Goal: Task Accomplishment & Management: Use online tool/utility

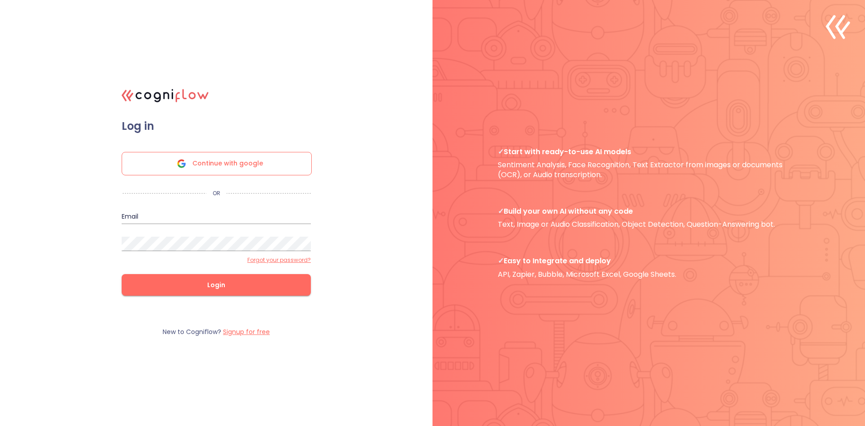
click at [238, 157] on span "Continue with google" at bounding box center [227, 163] width 71 height 23
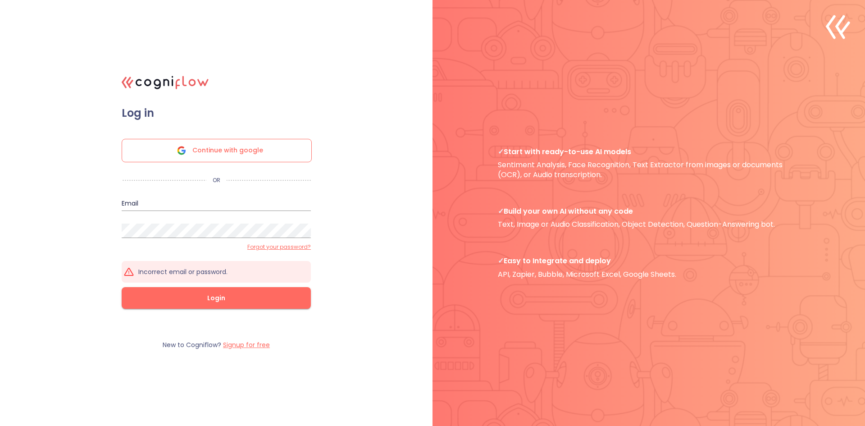
click at [236, 346] on label "Signup for free" at bounding box center [246, 344] width 47 height 9
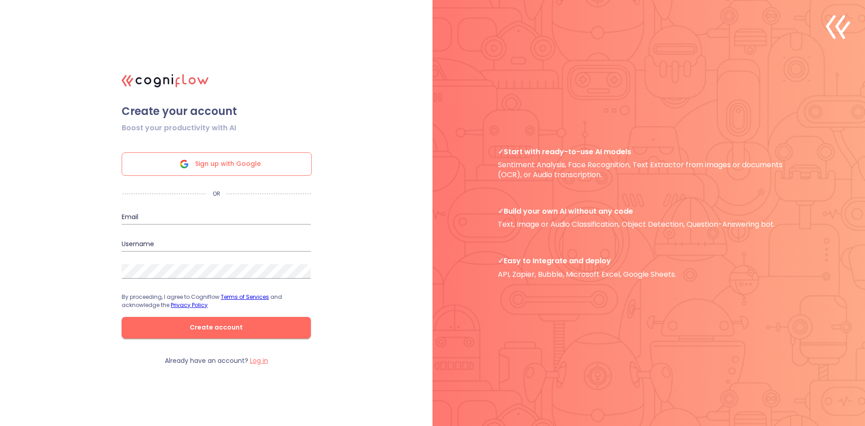
click at [212, 169] on span "Sign up with Google" at bounding box center [228, 164] width 66 height 23
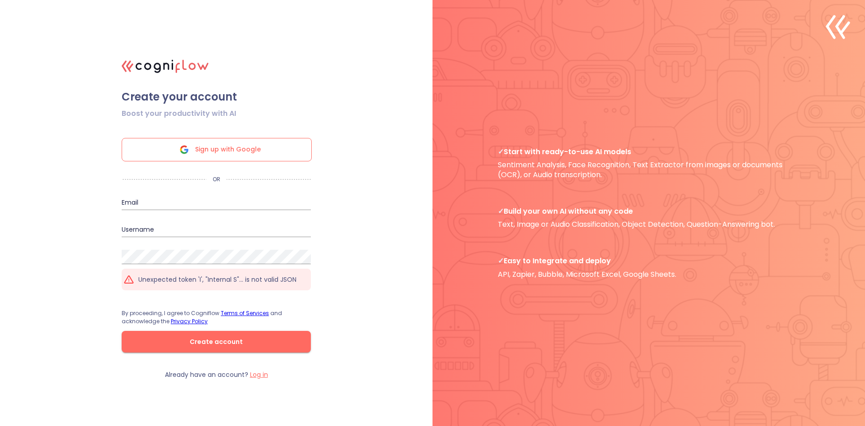
click at [237, 155] on span "Sign up with Google" at bounding box center [228, 149] width 66 height 23
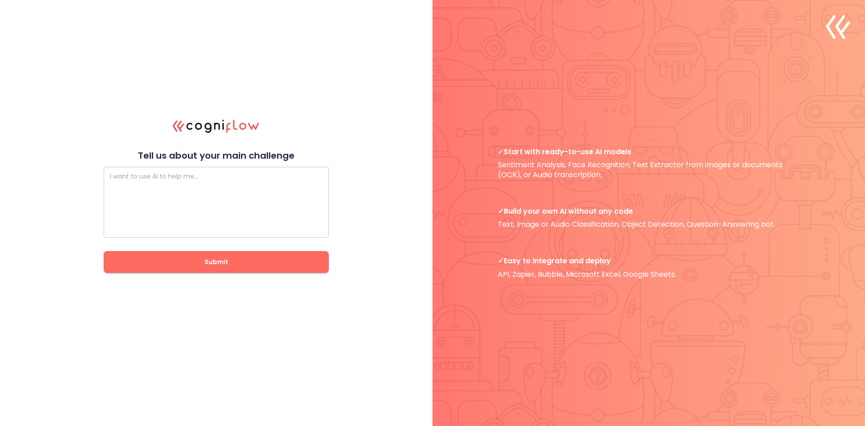
click at [215, 178] on textarea at bounding box center [216, 202] width 213 height 54
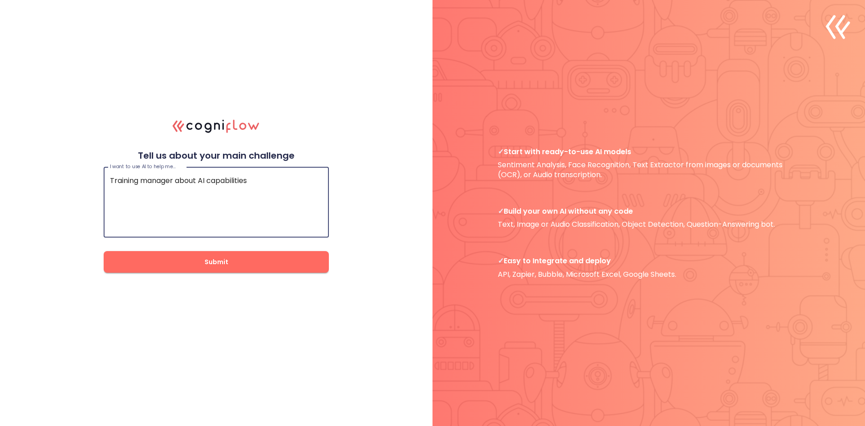
type textarea "Training manager about AI capabilities"
click at [238, 257] on span "Submit" at bounding box center [216, 261] width 196 height 11
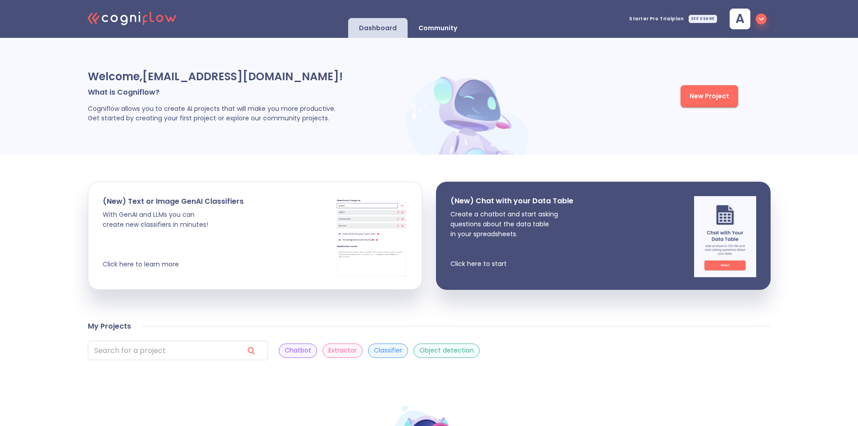
click at [716, 99] on span "New Project" at bounding box center [710, 96] width 40 height 11
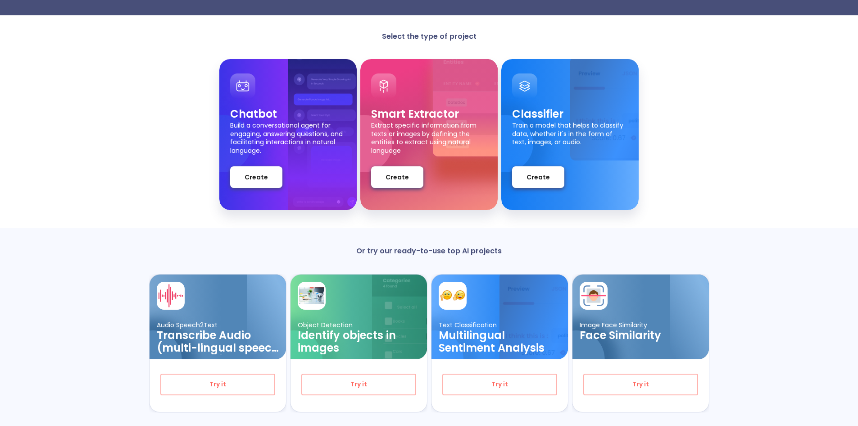
scroll to position [64, 0]
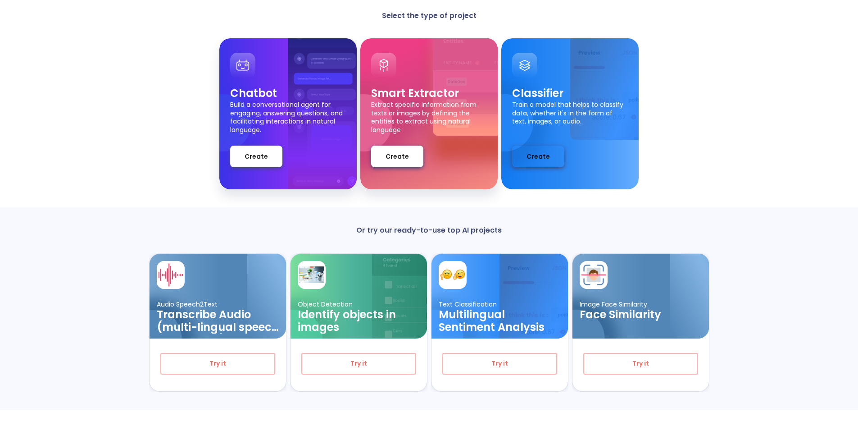
click at [536, 162] on span "Create" at bounding box center [538, 156] width 23 height 11
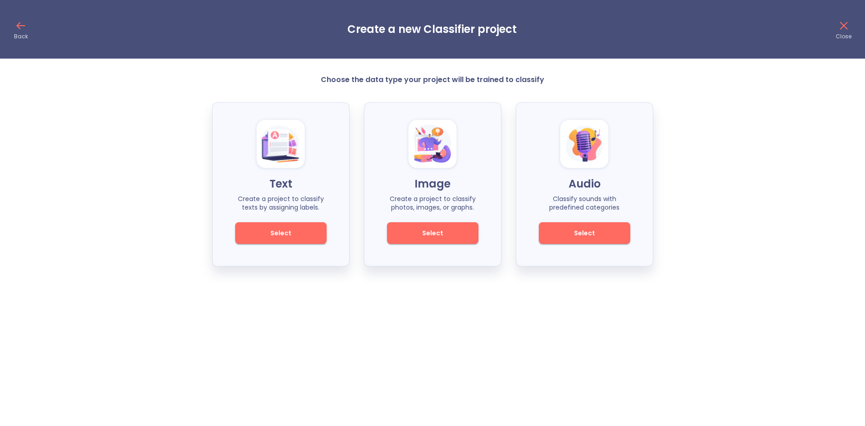
click at [297, 238] on span "Select" at bounding box center [280, 232] width 61 height 11
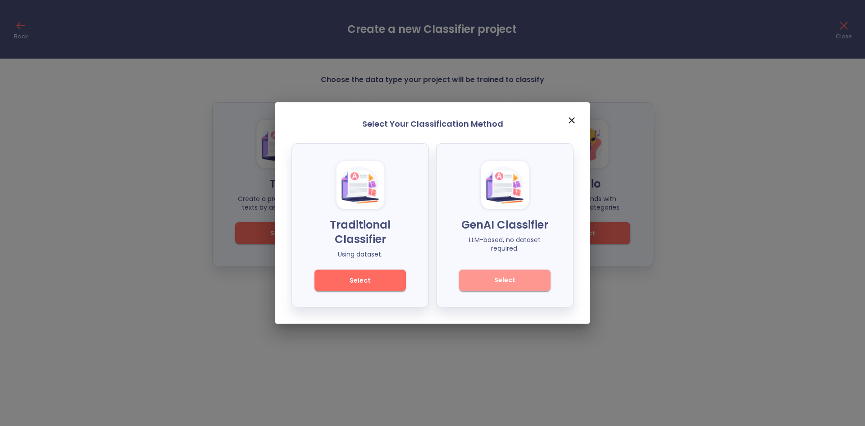
click at [520, 279] on span "Select" at bounding box center [504, 279] width 61 height 11
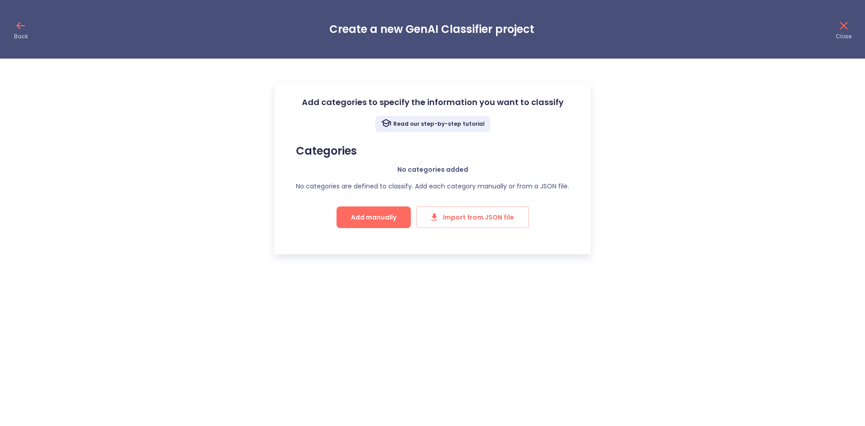
click at [379, 220] on span "Add manually" at bounding box center [373, 217] width 45 height 11
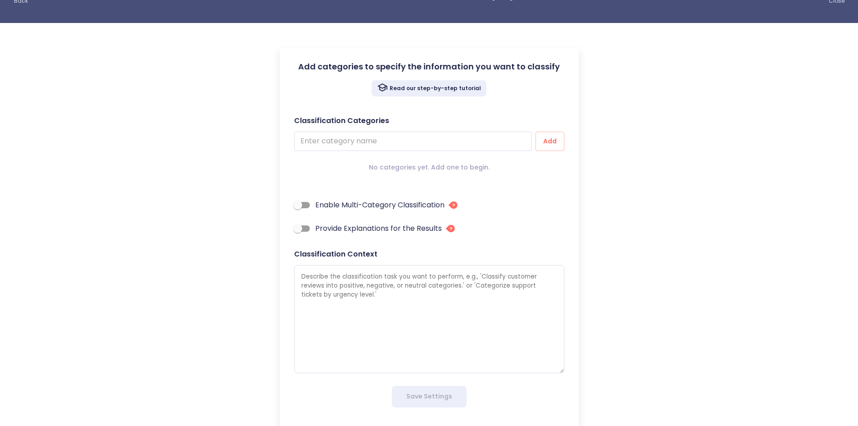
scroll to position [52, 0]
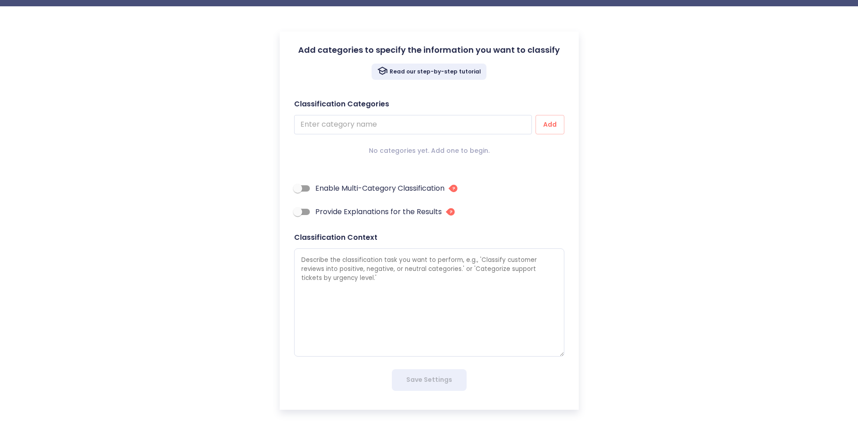
click at [309, 192] on input "Enable Multi-Category Classification" at bounding box center [297, 188] width 51 height 17
checkbox input "true"
type textarea "x"
click at [307, 211] on input "Provide Explanations for the Results" at bounding box center [297, 211] width 51 height 17
checkbox input "true"
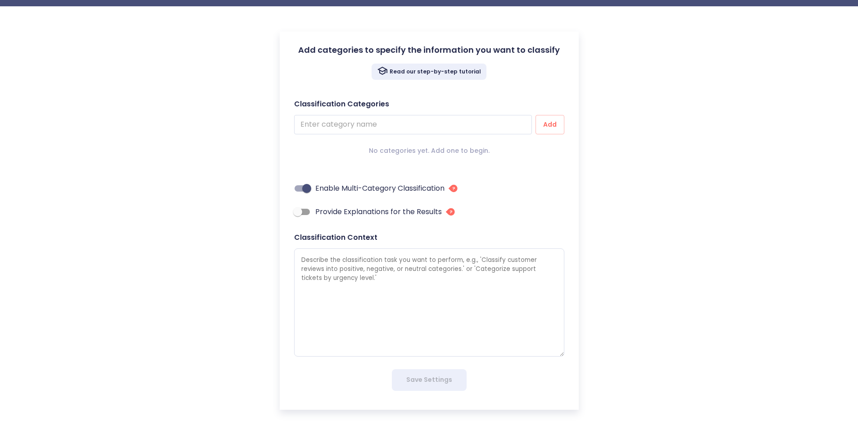
type textarea "x"
click at [376, 122] on input "text" at bounding box center [413, 124] width 238 height 19
type input "c"
type textarea "x"
type input "ch"
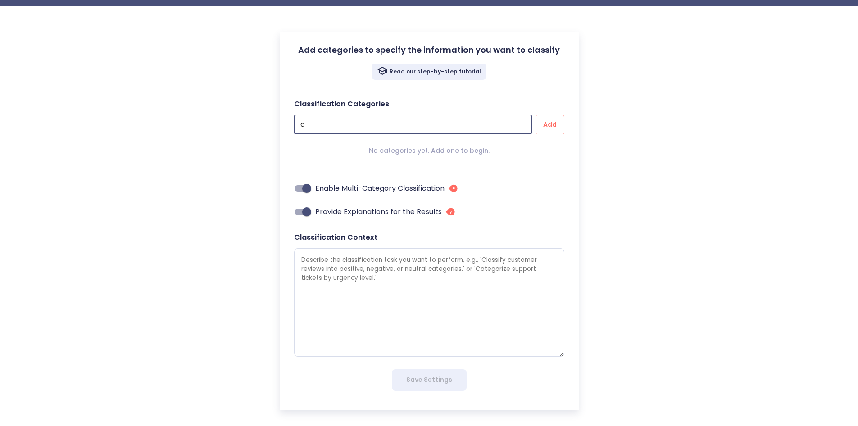
type textarea "x"
type input "cha"
type textarea "x"
type input "chat"
type textarea "x"
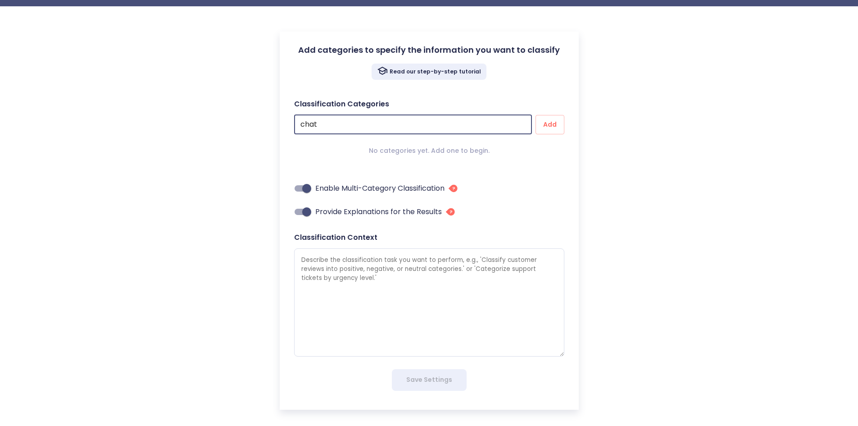
type input "chatb"
type textarea "x"
type input "chatbo"
type textarea "x"
type input "chatbot"
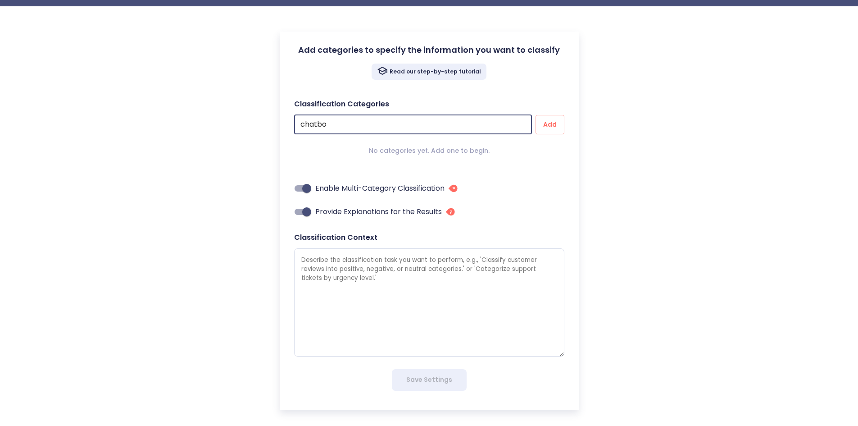
type textarea "x"
type input "chatboty"
type textarea "x"
type input "chatbotys"
type textarea "x"
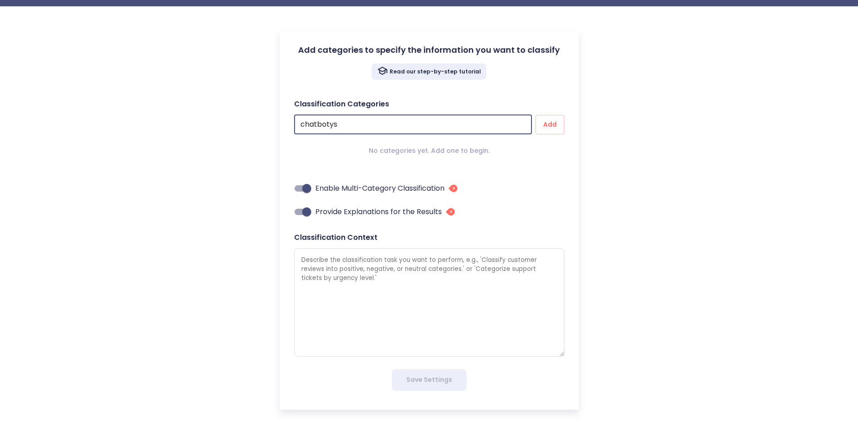
type input "chatboty"
type textarea "x"
type input "chatbot"
type textarea "x"
type input "chatbots"
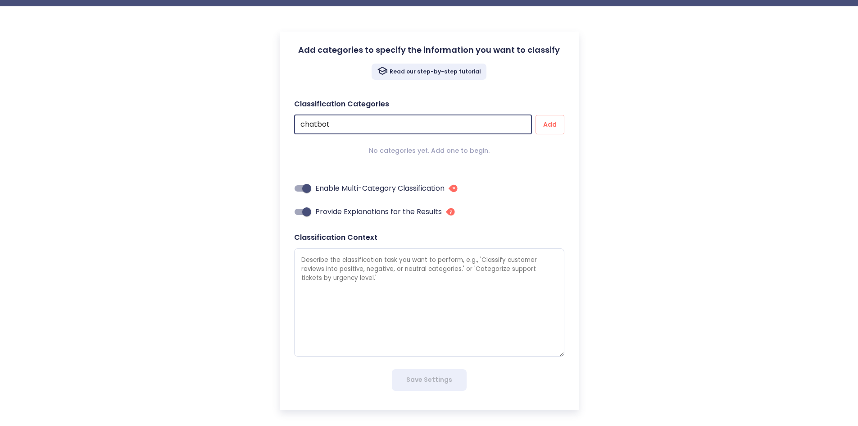
type textarea "x"
type input "chatbots"
click at [551, 120] on span "Add" at bounding box center [550, 124] width 14 height 11
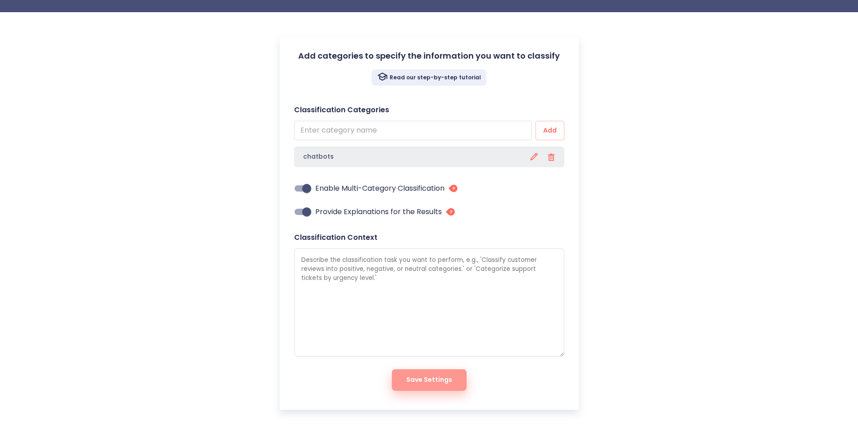
click at [430, 382] on span "Save Settings" at bounding box center [429, 379] width 46 height 11
type textarea "x"
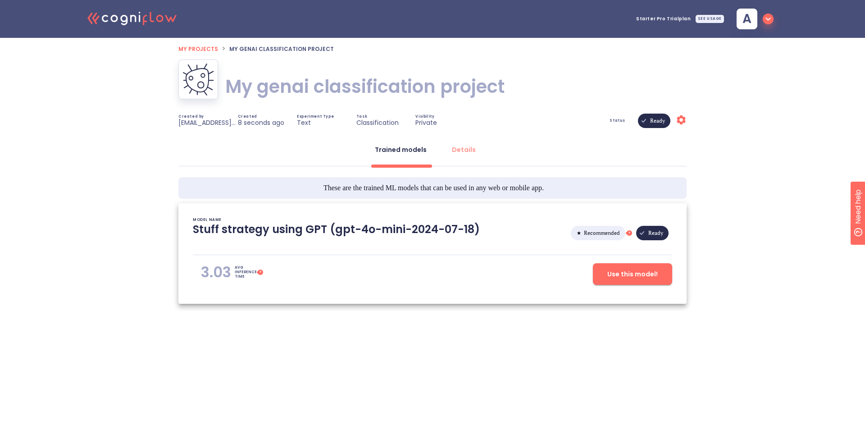
click at [633, 270] on span "Use this model!" at bounding box center [632, 273] width 50 height 11
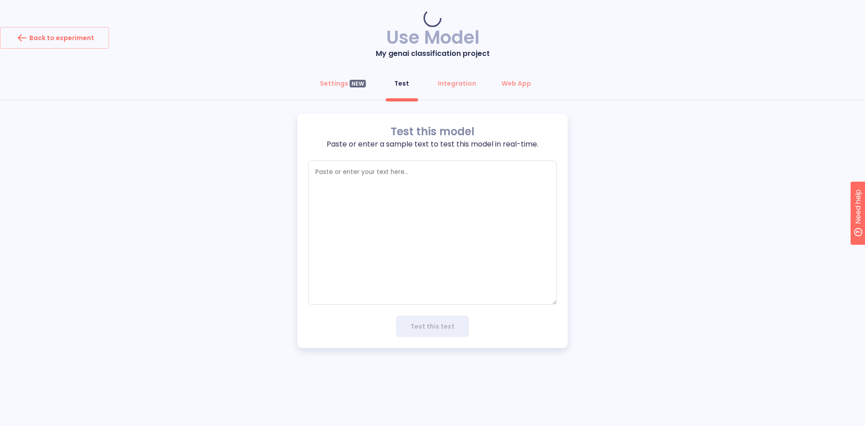
type textarea "x"
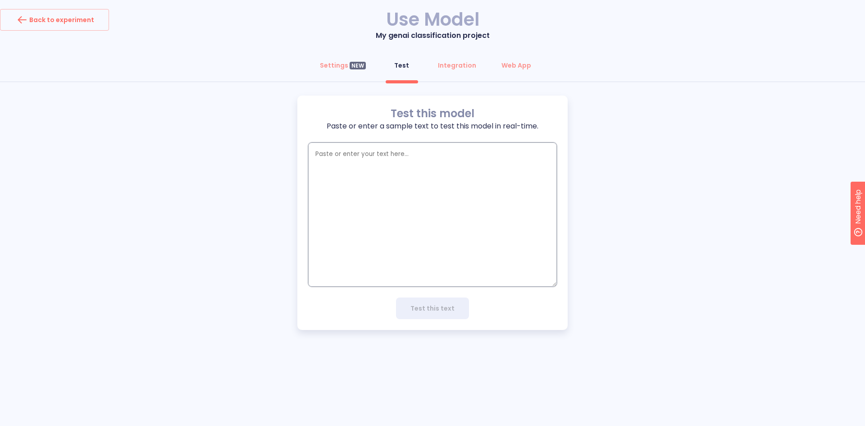
click at [370, 160] on textarea "empty textarea" at bounding box center [432, 214] width 249 height 144
click at [336, 67] on div "Settings NEW" at bounding box center [343, 65] width 46 height 9
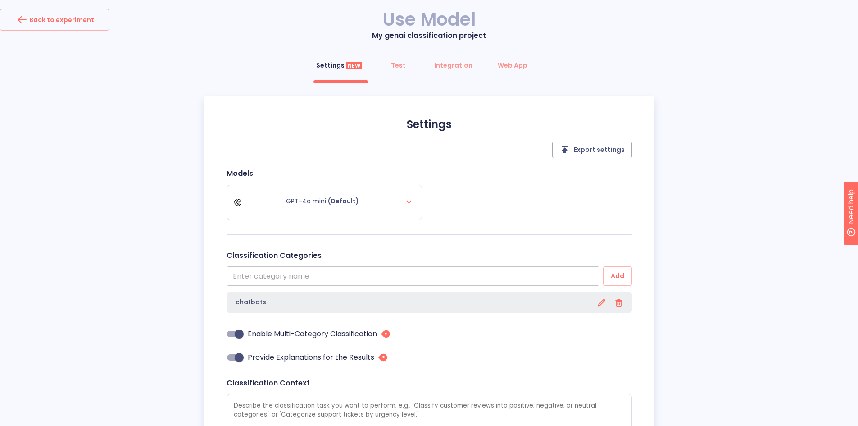
click at [297, 280] on input "text" at bounding box center [413, 275] width 373 height 19
type input "E"
type textarea "x"
type input "Em"
type textarea "x"
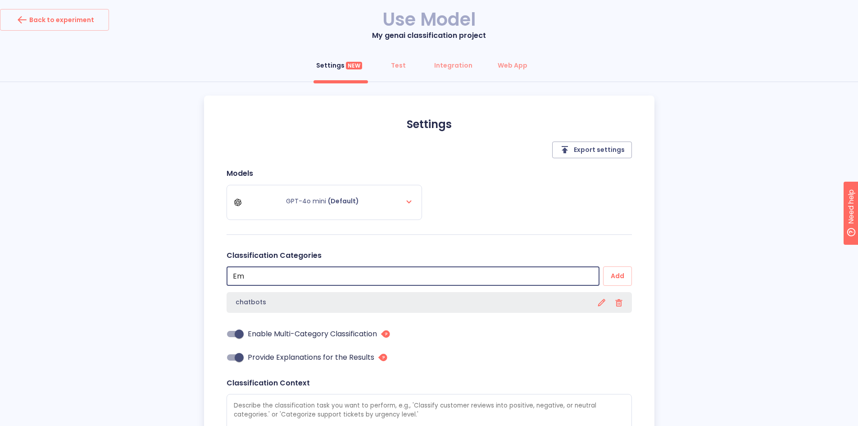
type input "Ema"
type textarea "x"
type input "Emai"
type textarea "x"
type input "Email"
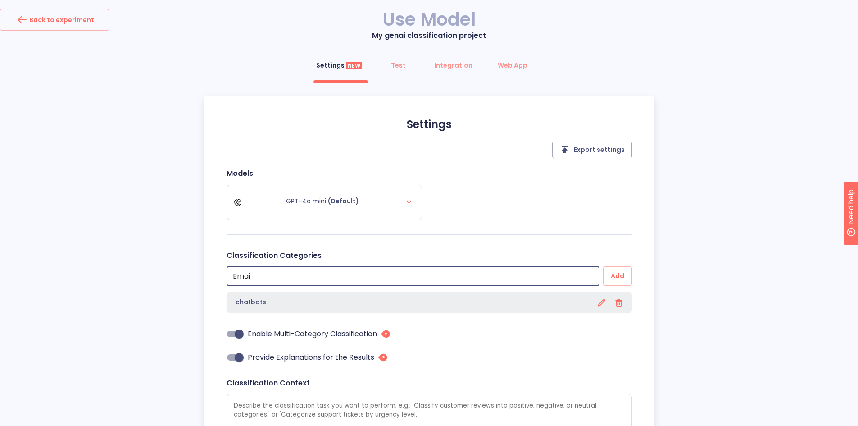
type textarea "x"
type input "Email"
type textarea "x"
type input "Email c"
type textarea "x"
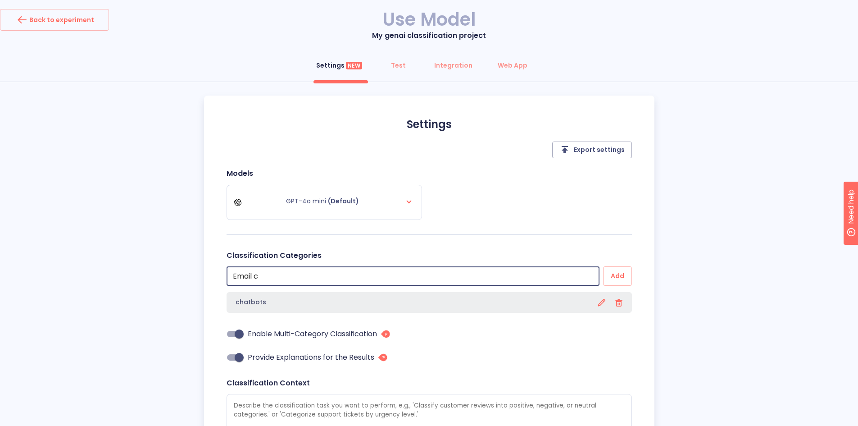
type input "Email cl"
type textarea "x"
type input "Email cla"
type textarea "x"
type input "Email clas"
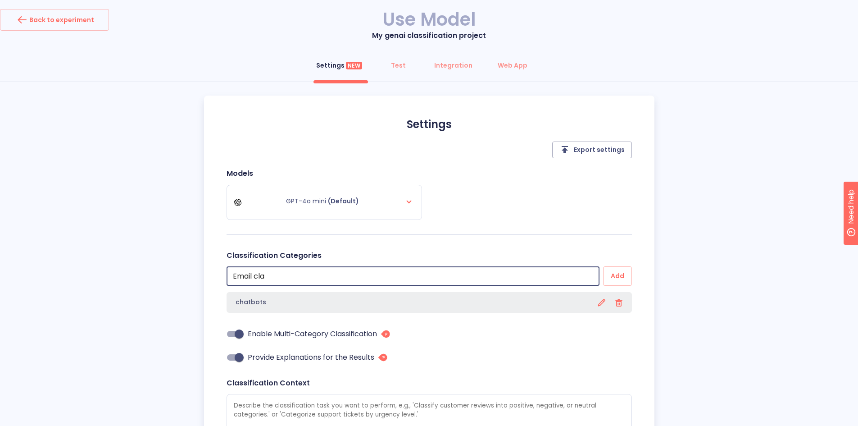
type textarea "x"
type input "Email class"
type textarea "x"
type input "Email classo"
type textarea "x"
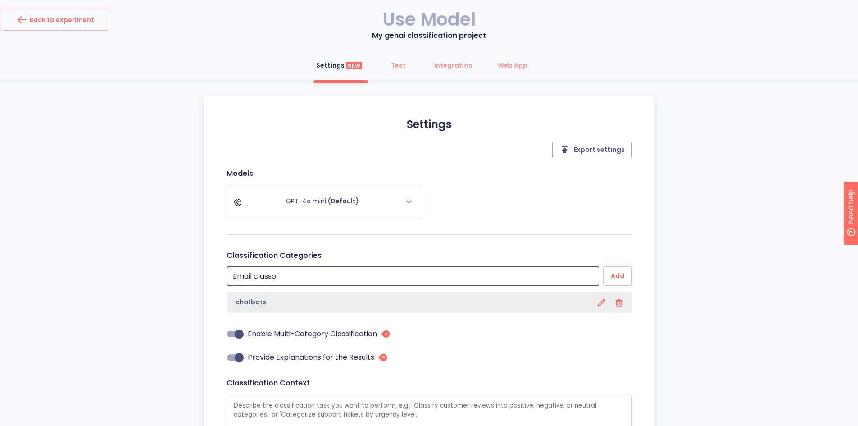
type input "Email classof"
type textarea "x"
type input "Email classofo"
type textarea "x"
type input "Email classof"
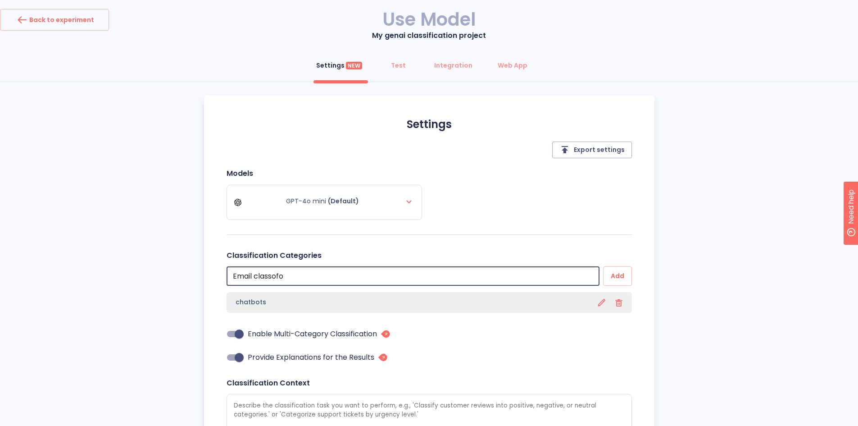
type textarea "x"
type input "Email classo"
type textarea "x"
type input "Email class"
type textarea "x"
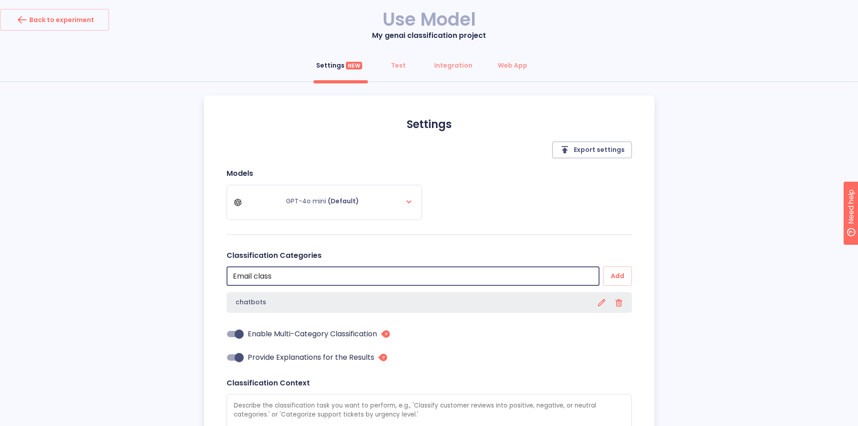
type input "Email classi"
type textarea "x"
type input "Email classif"
type textarea "x"
type input "Email classifi"
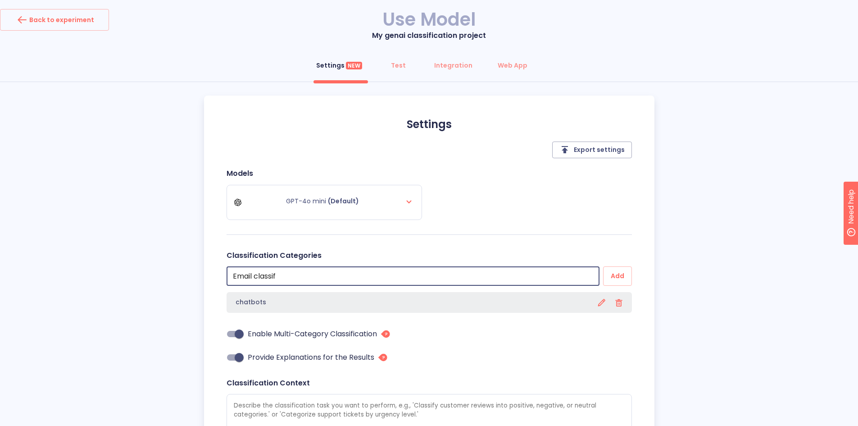
type textarea "x"
type input "Email classific"
type textarea "x"
type input "Email classifica"
type textarea "x"
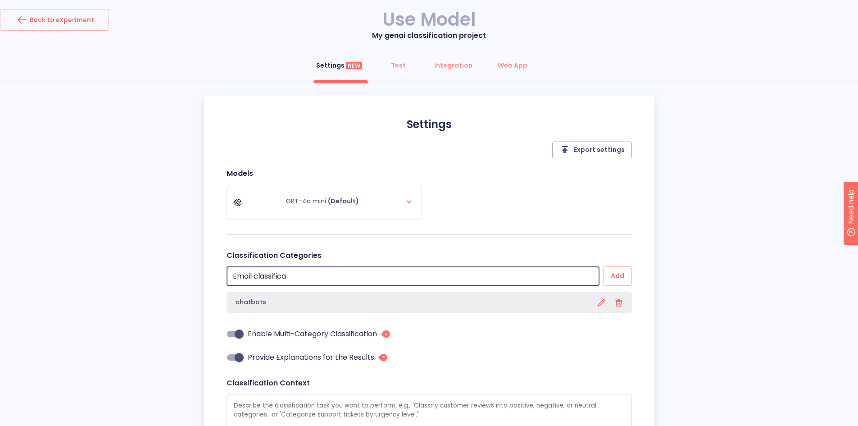
type input "Email classificat"
type textarea "x"
type input "Email classificati"
type textarea "x"
type input "Email classificatio"
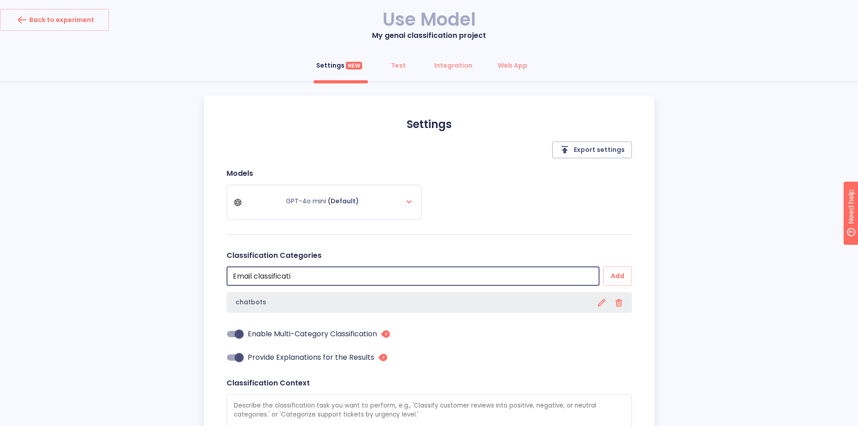
type textarea "x"
type input "Email classification"
type textarea "x"
type input "Email classification"
click at [603, 266] on button "Add" at bounding box center [617, 275] width 29 height 19
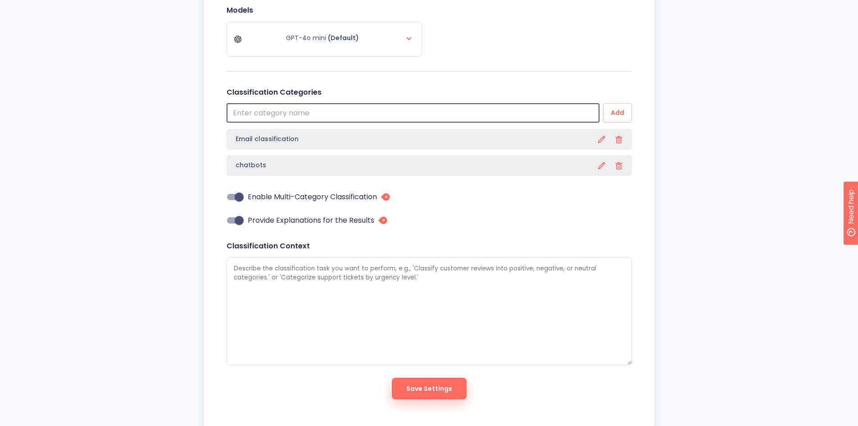
scroll to position [180, 0]
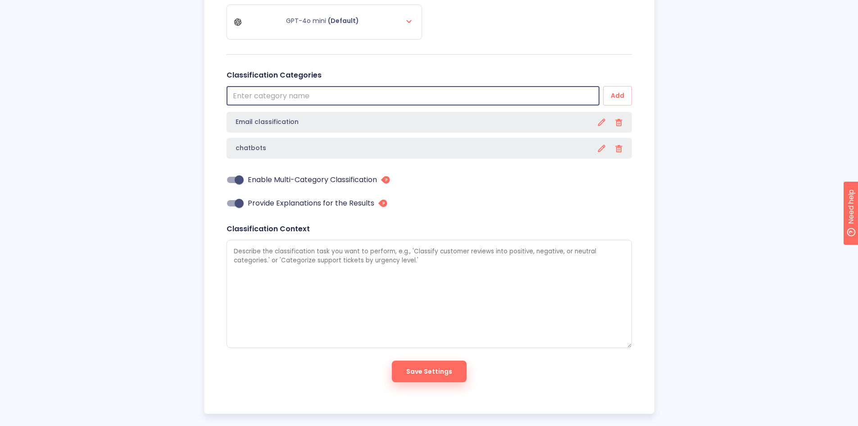
click at [439, 367] on span "Save Settings" at bounding box center [429, 371] width 46 height 11
type textarea "x"
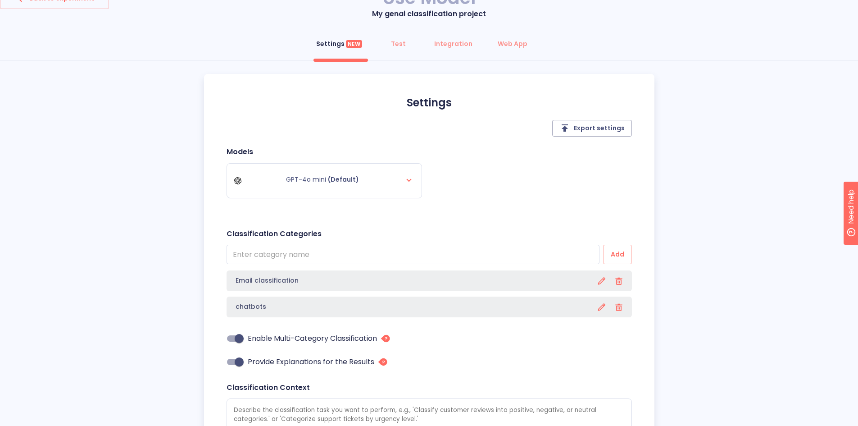
scroll to position [0, 0]
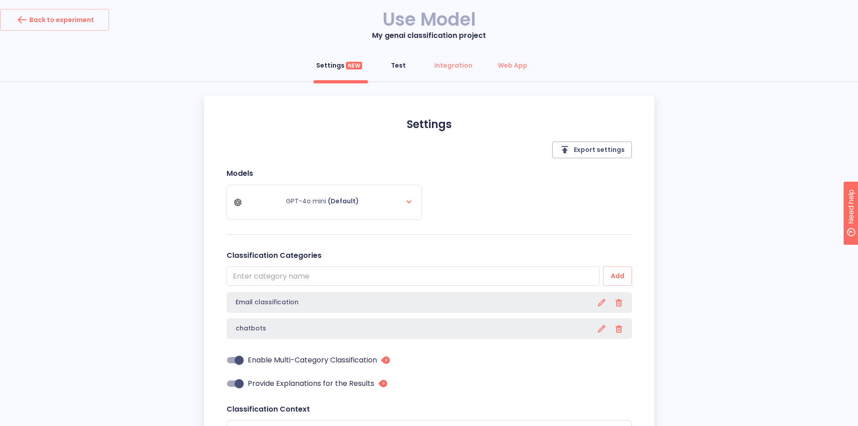
click at [389, 67] on span "Test" at bounding box center [398, 65] width 22 height 9
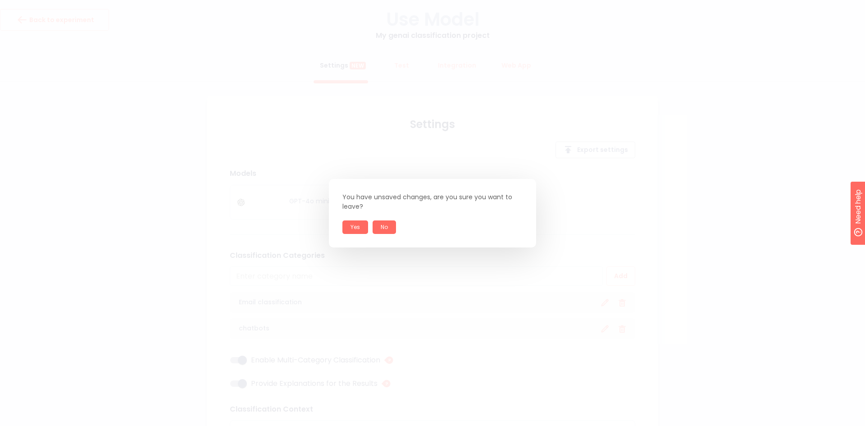
click at [384, 222] on button "No" at bounding box center [384, 227] width 23 height 14
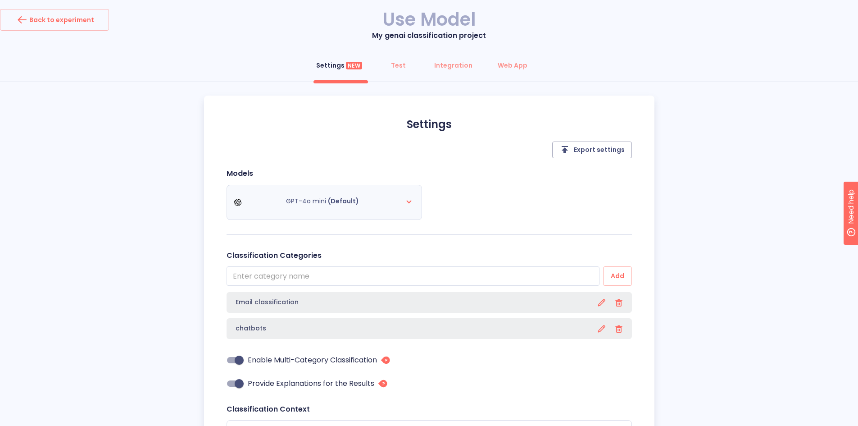
click at [385, 203] on div "GPT-4o mini (Default)" at bounding box center [324, 202] width 180 height 25
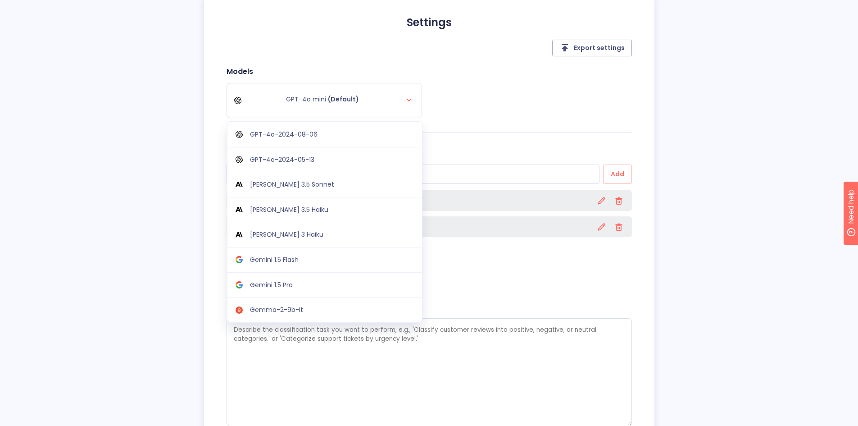
scroll to position [10, 0]
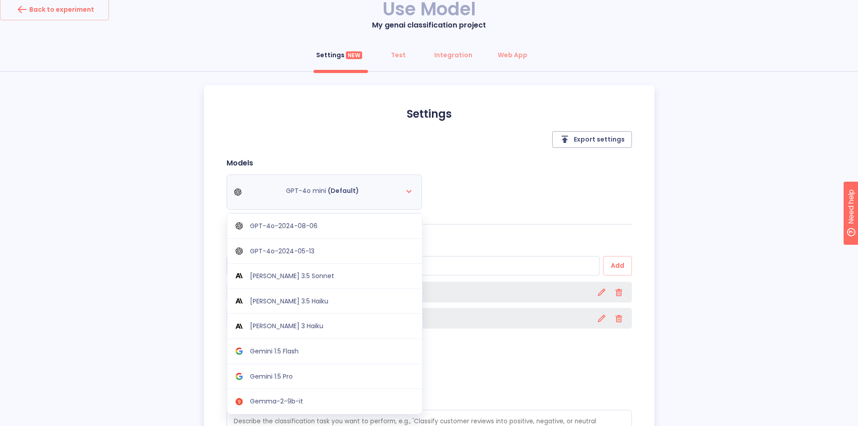
click at [396, 190] on div "GPT-4o mini (Default) GPT-4o-2024-08-06 GPT-4o-2024-05-13 Claude 3.5 Sonnet Cla…" at bounding box center [324, 191] width 180 height 25
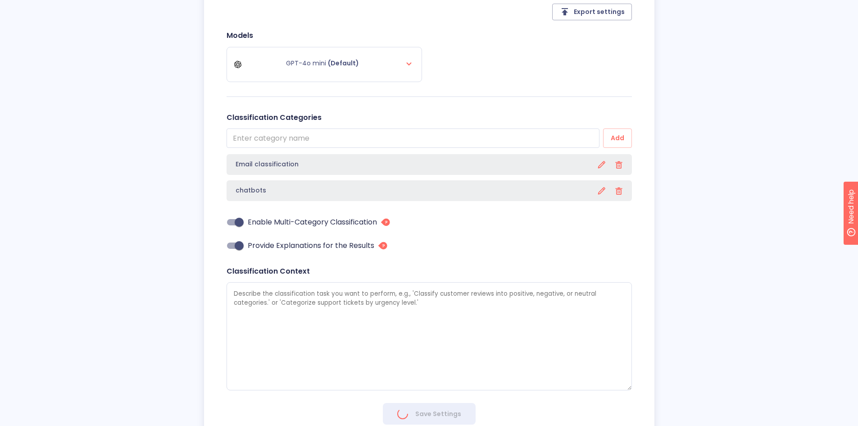
scroll to position [191, 0]
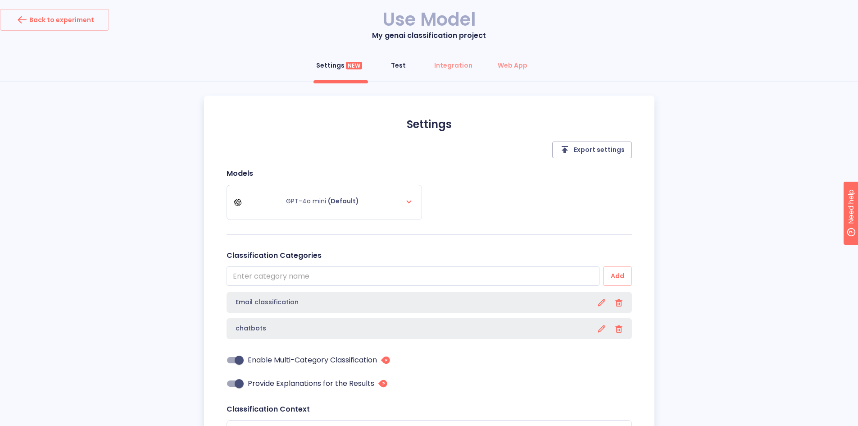
click at [406, 67] on span "Test" at bounding box center [398, 65] width 22 height 9
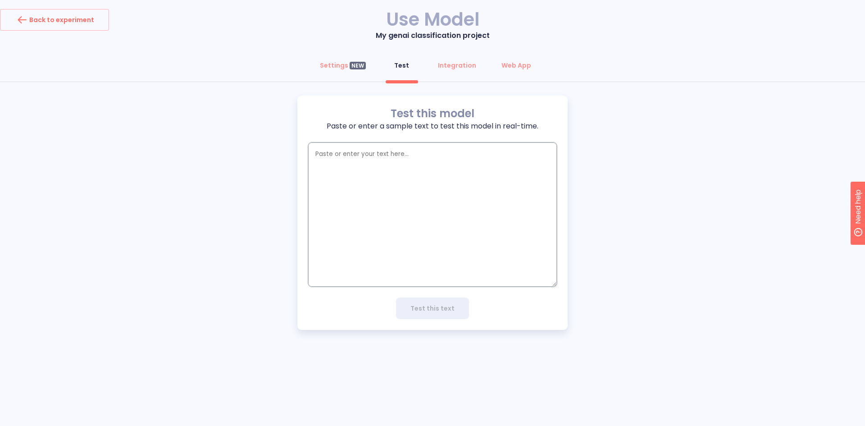
click at [396, 191] on textarea "empty textarea" at bounding box center [432, 214] width 249 height 144
click at [416, 161] on textarea "empty textarea" at bounding box center [432, 214] width 249 height 144
paste textarea "https://app.cogniflow.ai/login"
type textarea "https://app.cogniflow.ai/login"
type textarea "x"
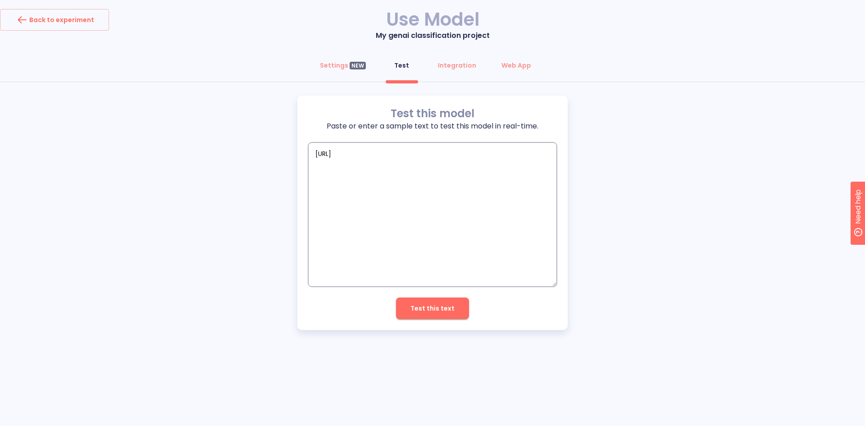
type textarea "x"
paste textarea "andscape of email classification datasets is available for various machine lear…"
type textarea "andscape of email classification datasets is available for various machine lear…"
type textarea "x"
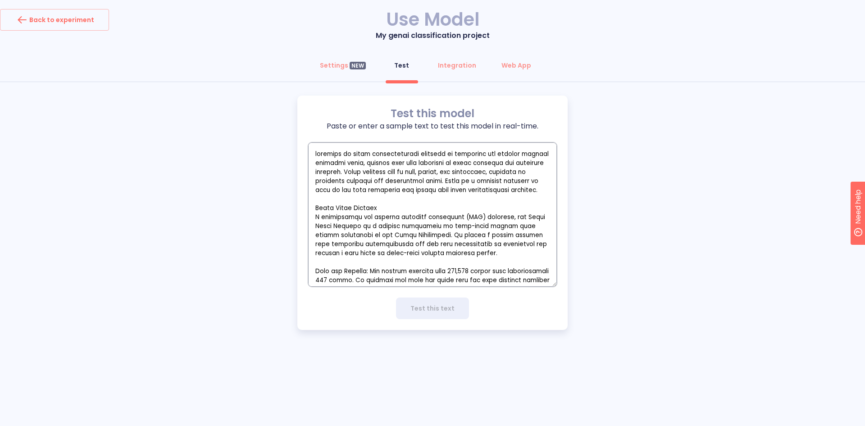
scroll to position [692, 0]
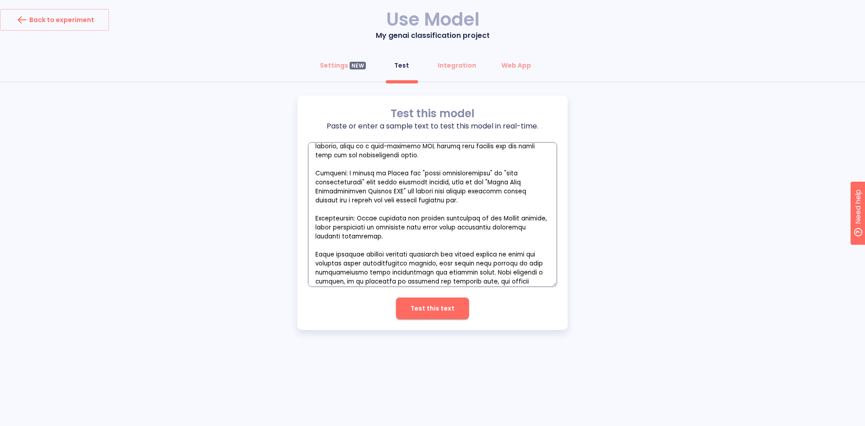
type textarea "andscape of email classification datasets is available for various machine lear…"
click at [438, 314] on span "Test this text" at bounding box center [432, 308] width 44 height 11
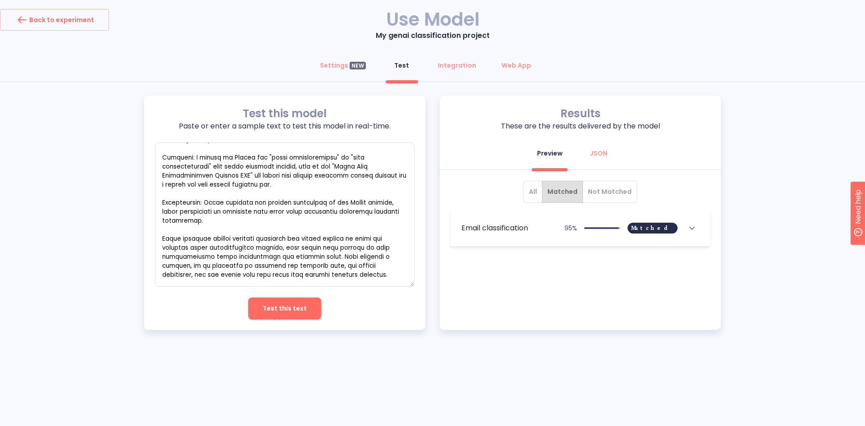
scroll to position [672, 0]
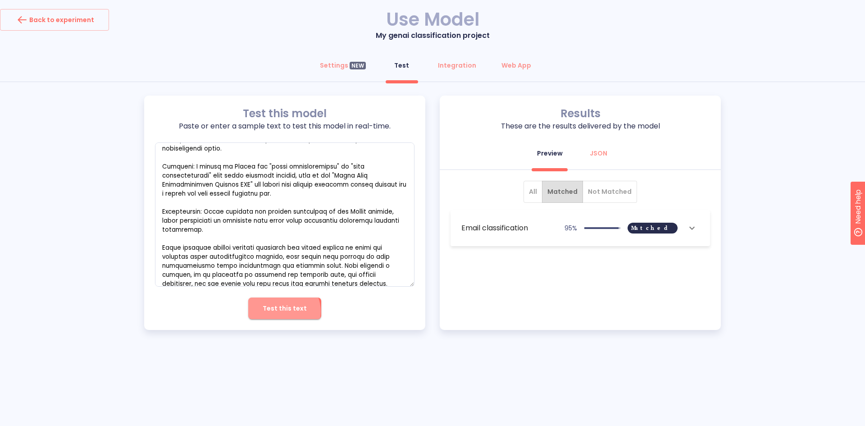
click at [282, 311] on span "Test this text" at bounding box center [285, 308] width 44 height 11
click at [693, 228] on icon "show more" at bounding box center [691, 228] width 5 height 3
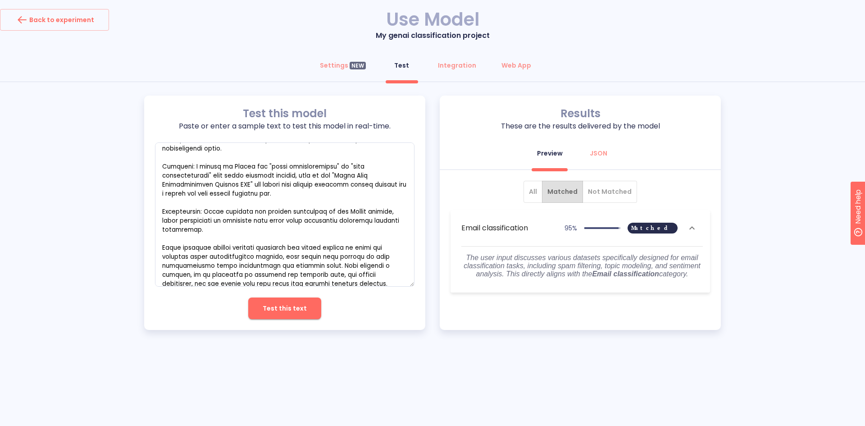
click at [610, 191] on span "Not Matched" at bounding box center [610, 191] width 44 height 11
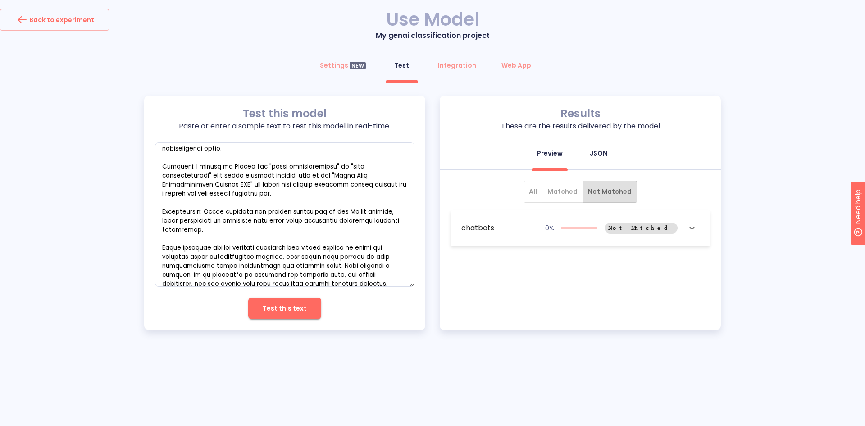
click at [599, 155] on div "JSON" at bounding box center [599, 153] width 18 height 9
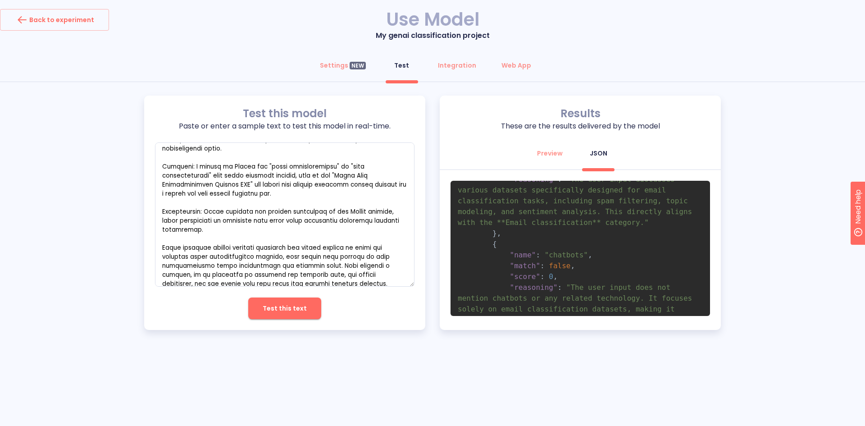
scroll to position [193, 0]
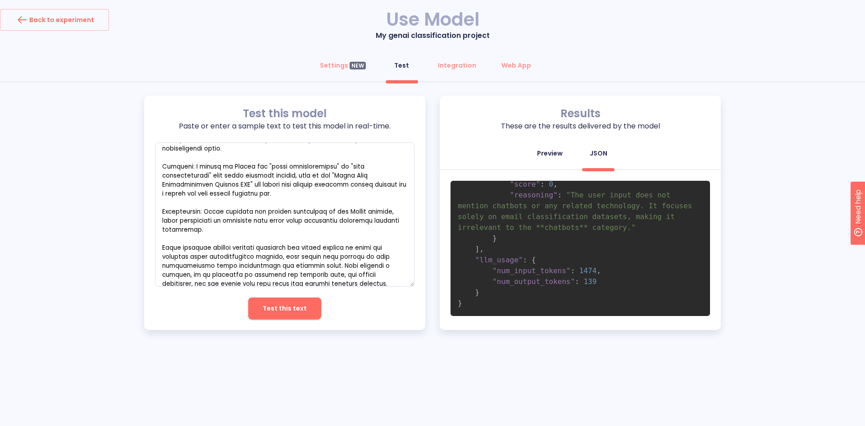
click at [550, 152] on div "Preview" at bounding box center [550, 153] width 26 height 9
type textarea "x"
